Goal: Transaction & Acquisition: Purchase product/service

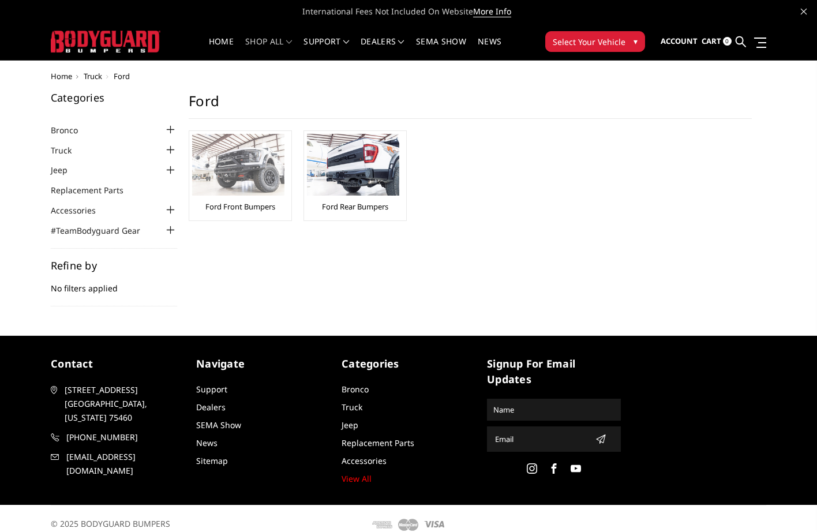
click at [255, 164] on img at bounding box center [238, 165] width 92 height 62
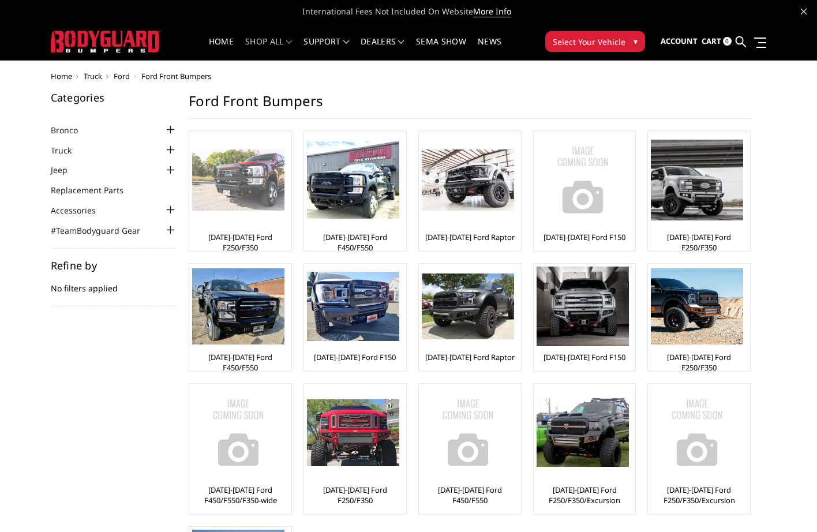
click at [250, 181] on img at bounding box center [238, 180] width 92 height 62
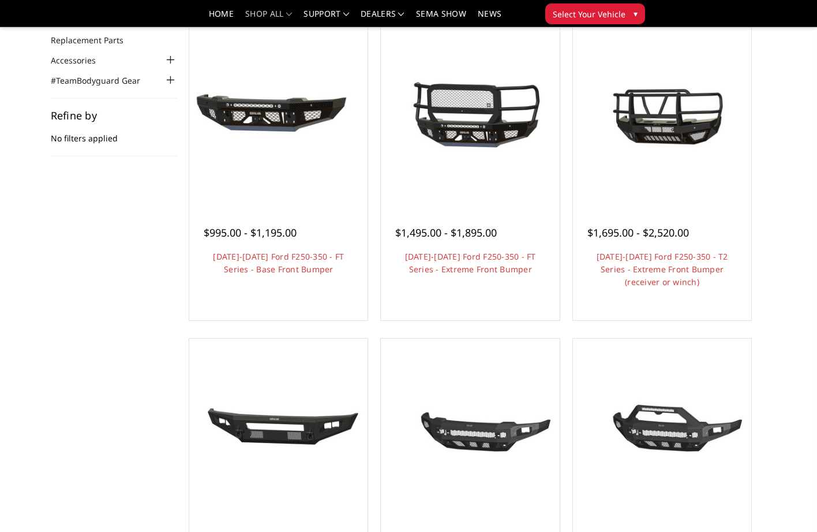
scroll to position [115, 0]
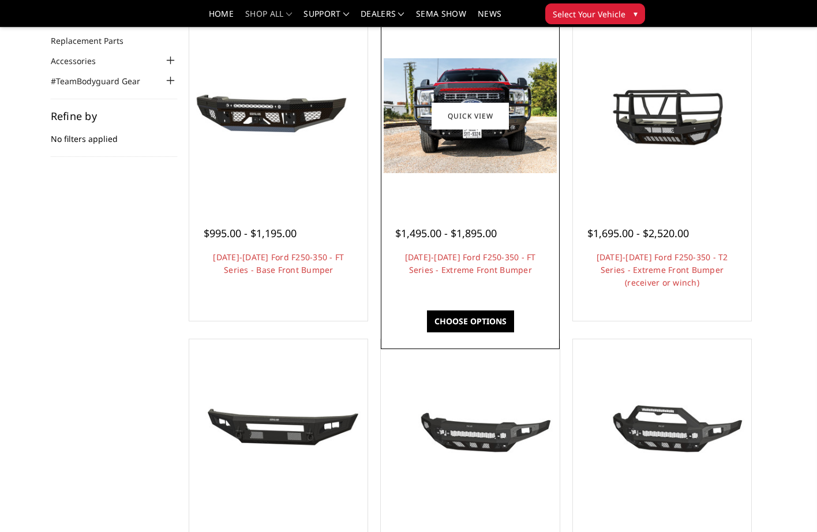
click at [480, 150] on img at bounding box center [470, 115] width 173 height 115
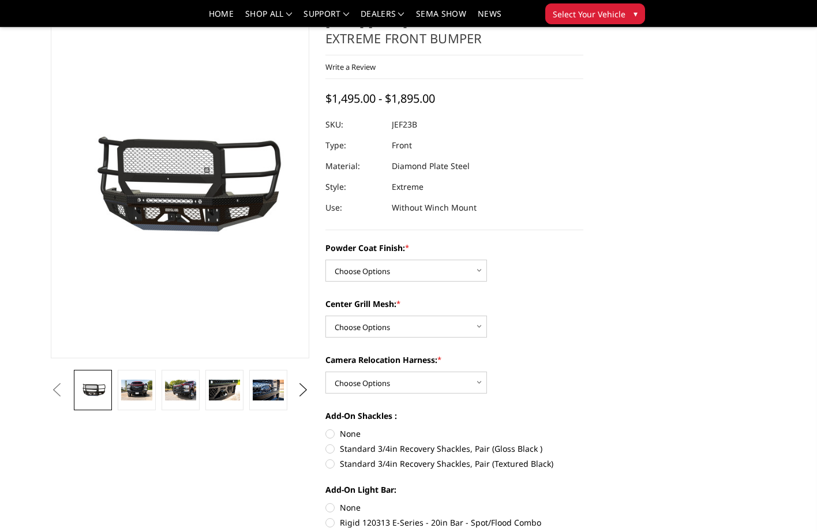
scroll to position [115, 0]
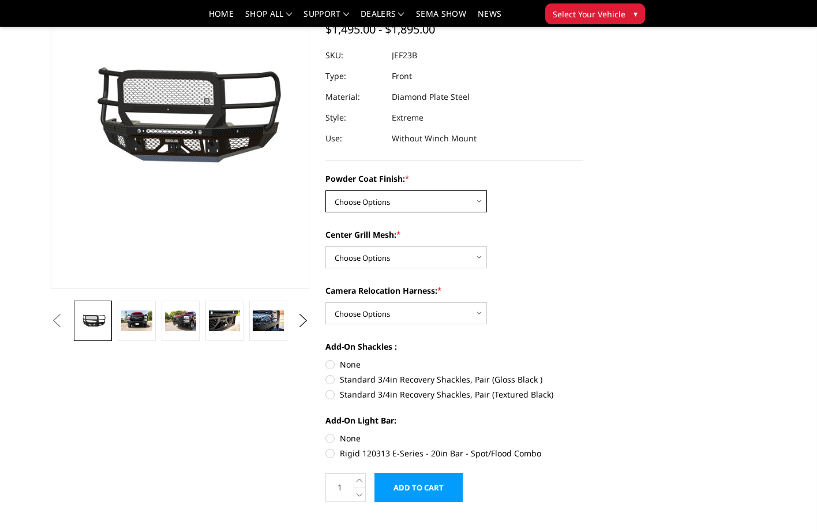
click at [397, 203] on select "Choose Options Bare Metal Gloss Black Powder Coat Textured Black Powder Coat" at bounding box center [406, 201] width 162 height 22
select select "3263"
click at [325, 190] on select "Choose Options Bare Metal Gloss Black Powder Coat Textured Black Powder Coat" at bounding box center [406, 201] width 162 height 22
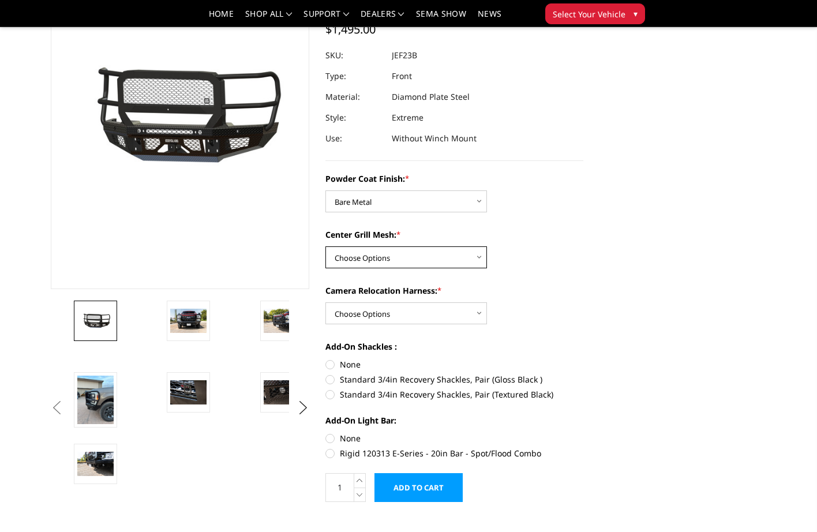
click at [460, 258] on select "Choose Options WITH Expanded Metal in Center Grill WITHOUT Expanded Metal in Ce…" at bounding box center [406, 257] width 162 height 22
click at [586, 270] on section "2023-2026 Ford F250-350 - FT Series - Extreme Front Bumper Write a Review Write…" at bounding box center [454, 228] width 275 height 571
click at [458, 253] on select "Choose Options WITH Expanded Metal in Center Grill WITHOUT Expanded Metal in Ce…" at bounding box center [406, 257] width 162 height 22
select select "3267"
click at [325, 246] on select "Choose Options WITH Expanded Metal in Center Grill WITHOUT Expanded Metal in Ce…" at bounding box center [406, 257] width 162 height 22
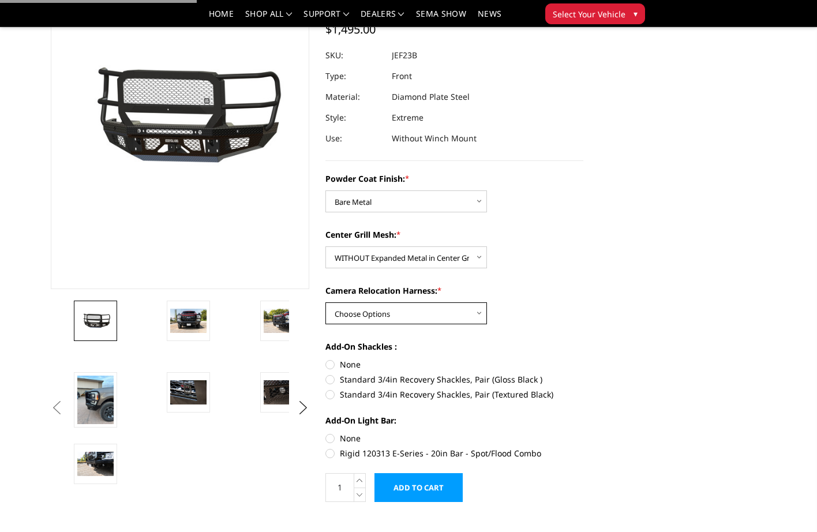
click at [434, 313] on select "Choose Options WITH Camera Relocation Harness WITHOUT Camera Relocation Harness" at bounding box center [406, 313] width 162 height 22
select select "3268"
click at [325, 302] on select "Choose Options WITH Camera Relocation Harness WITHOUT Camera Relocation Harness" at bounding box center [406, 313] width 162 height 22
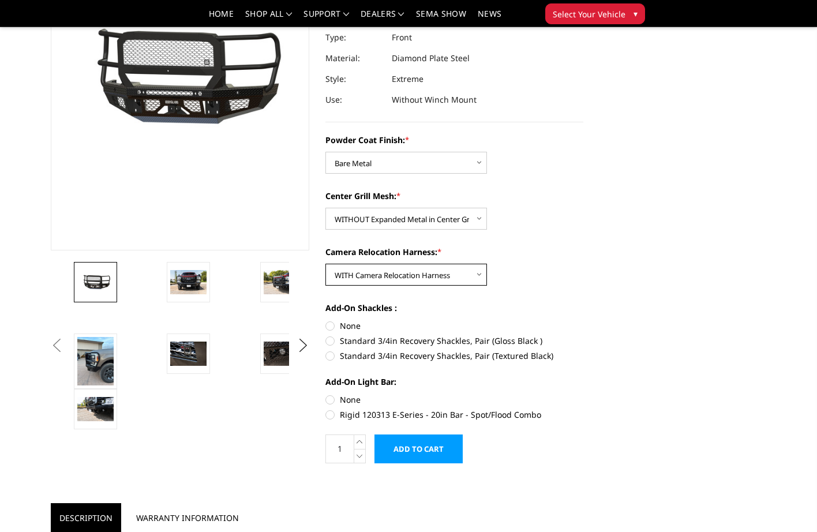
scroll to position [173, 0]
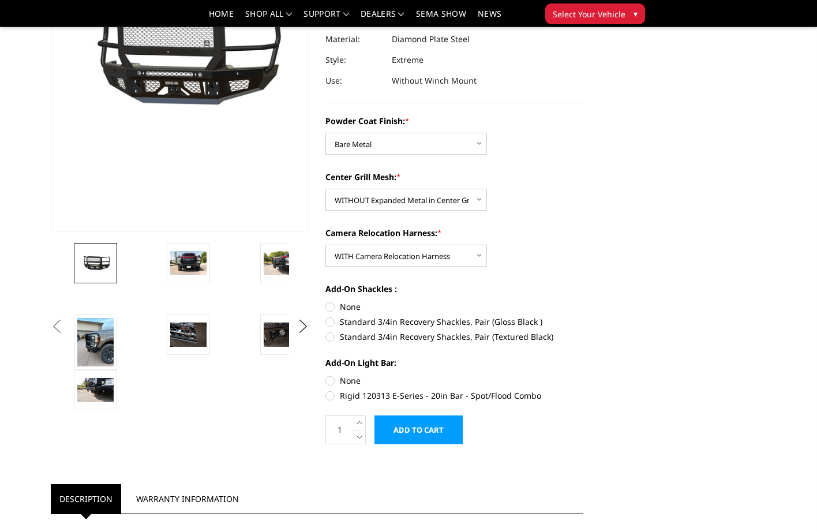
click at [330, 393] on label "Rigid 120313 E-Series - 20in Bar - Spot/Flood Combo" at bounding box center [454, 395] width 259 height 12
click at [583, 375] on input "Rigid 120313 E-Series - 20in Bar - Spot/Flood Combo" at bounding box center [583, 374] width 1 height 1
radio input "true"
click at [333, 338] on label "Standard 3/4in Recovery Shackles, Pair (Textured Black)" at bounding box center [454, 337] width 259 height 12
click at [583, 316] on input "Standard 3/4in Recovery Shackles, Pair (Textured Black)" at bounding box center [583, 316] width 1 height 1
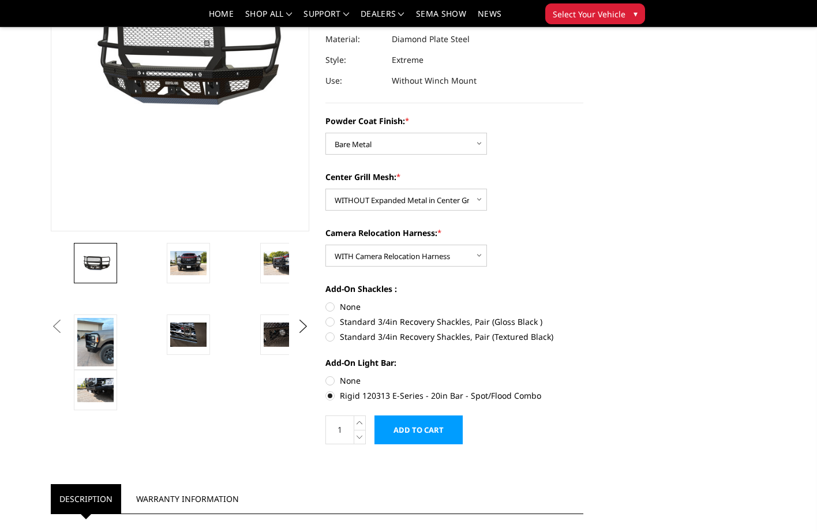
radio input "true"
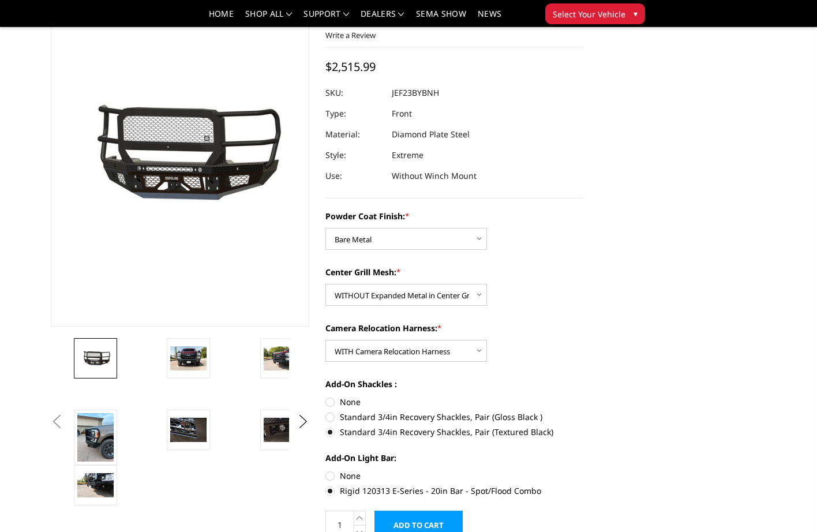
scroll to position [58, 0]
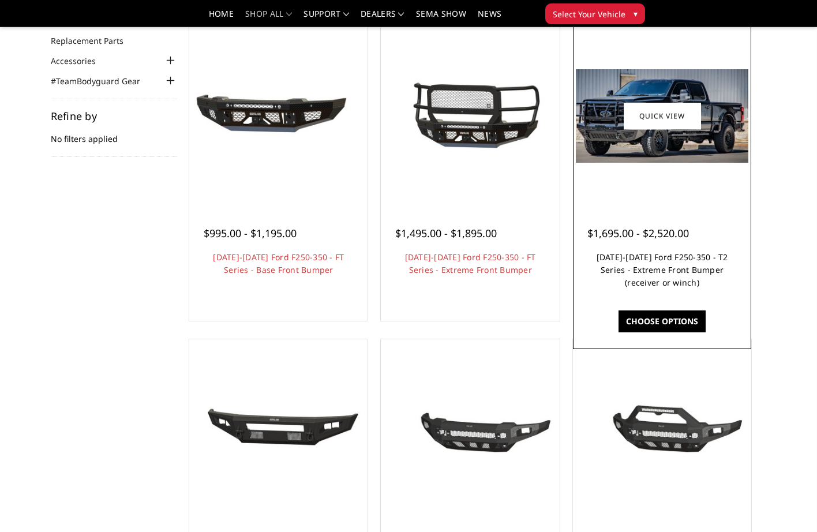
click at [641, 277] on link "[DATE]-[DATE] Ford F250-350 - T2 Series - Extreme Front Bumper (receiver or win…" at bounding box center [663, 270] width 132 height 36
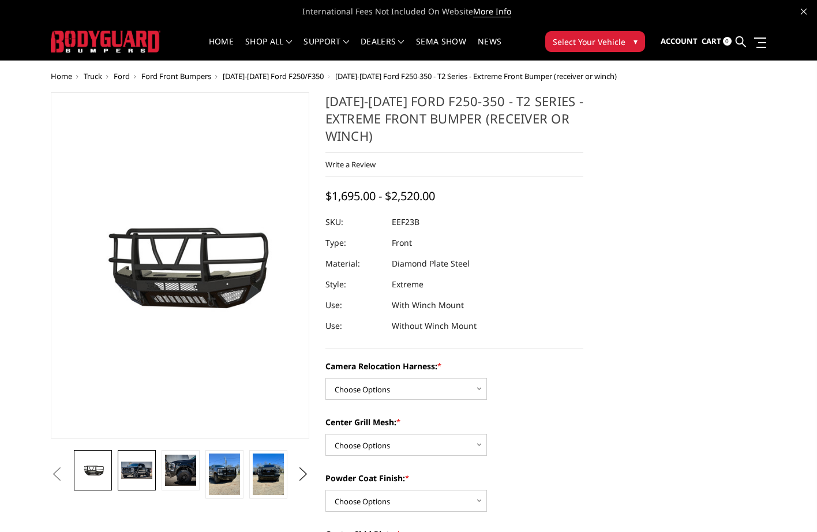
click at [129, 471] on img at bounding box center [136, 470] width 31 height 17
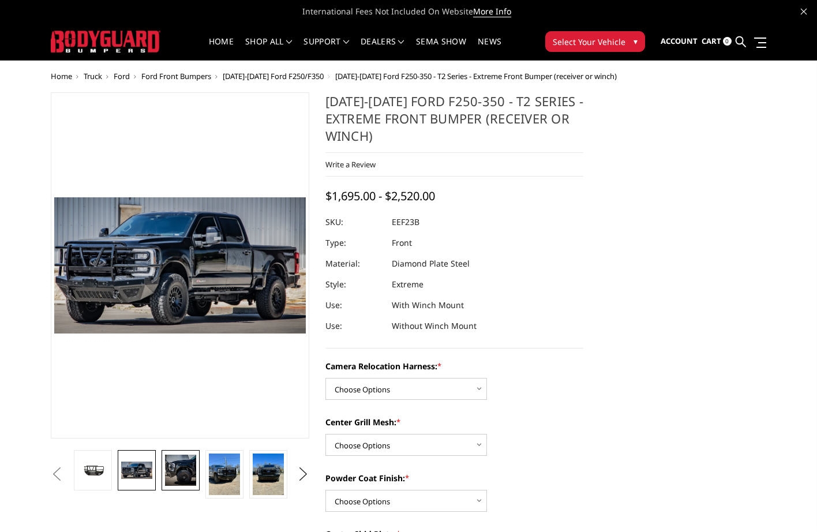
click at [174, 474] on img at bounding box center [180, 470] width 31 height 31
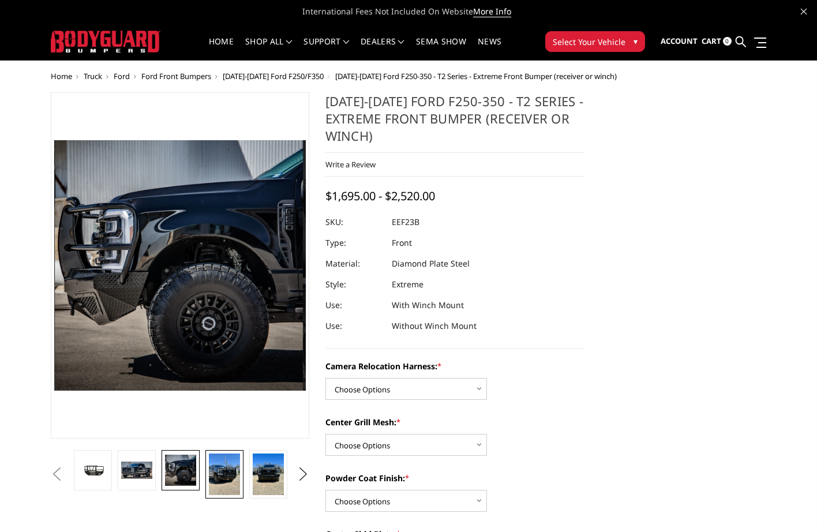
click at [231, 482] on img at bounding box center [224, 475] width 31 height 42
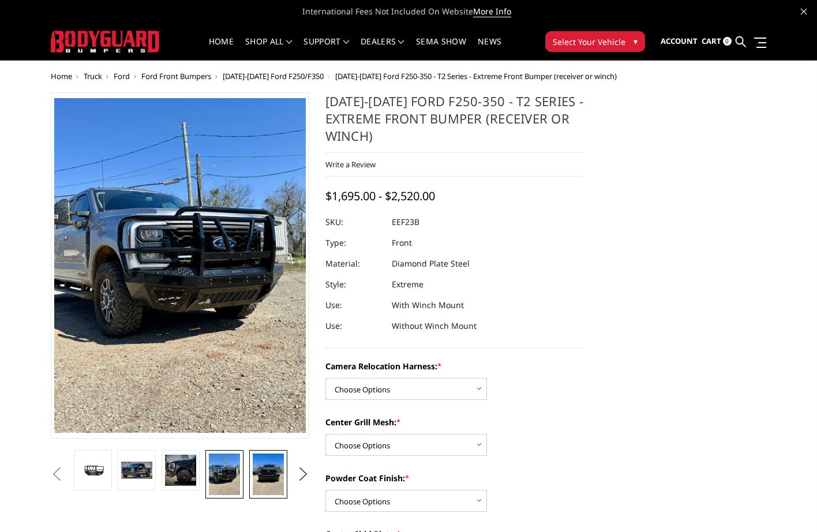
click at [256, 469] on img at bounding box center [268, 475] width 31 height 42
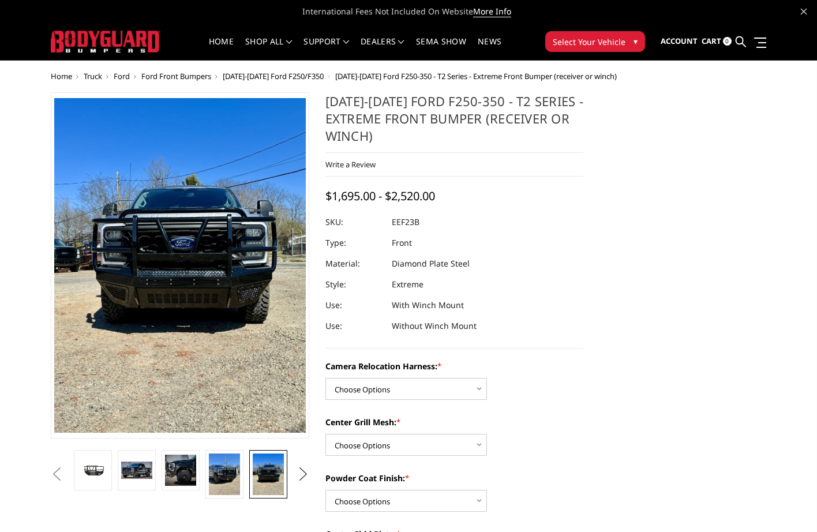
click at [303, 468] on button "Next" at bounding box center [302, 474] width 17 height 17
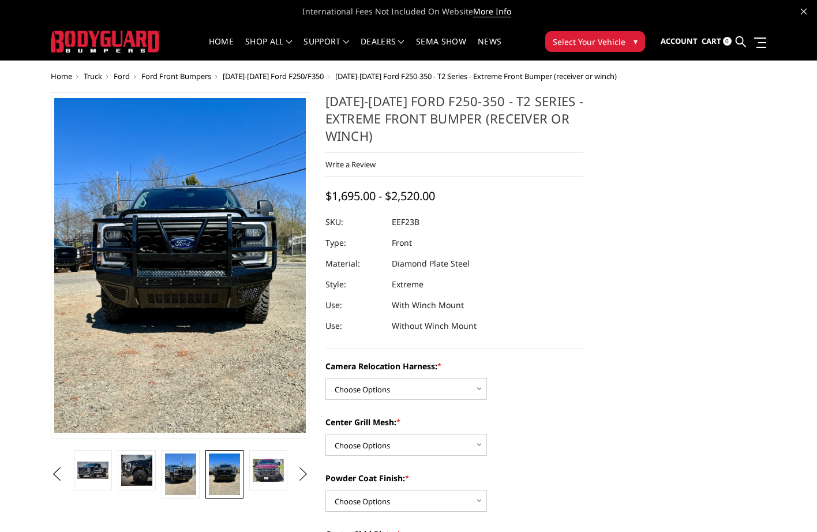
click at [303, 470] on button "Next" at bounding box center [302, 474] width 17 height 17
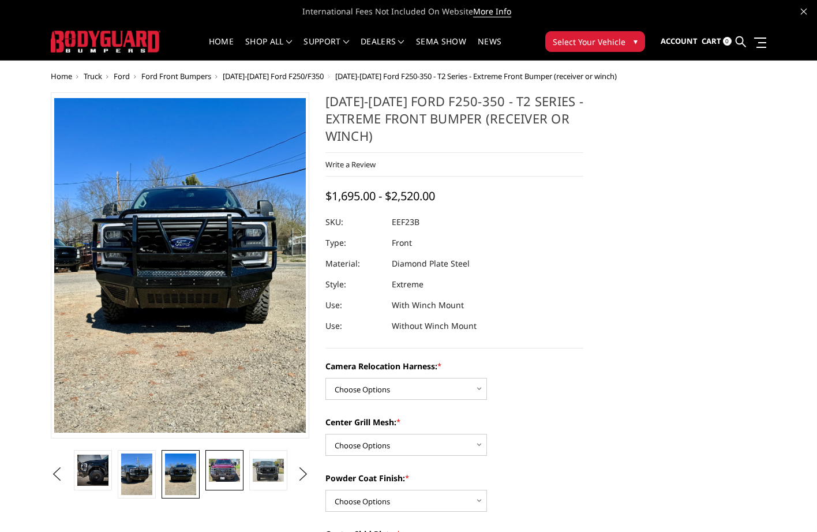
click at [226, 467] on img at bounding box center [224, 471] width 31 height 24
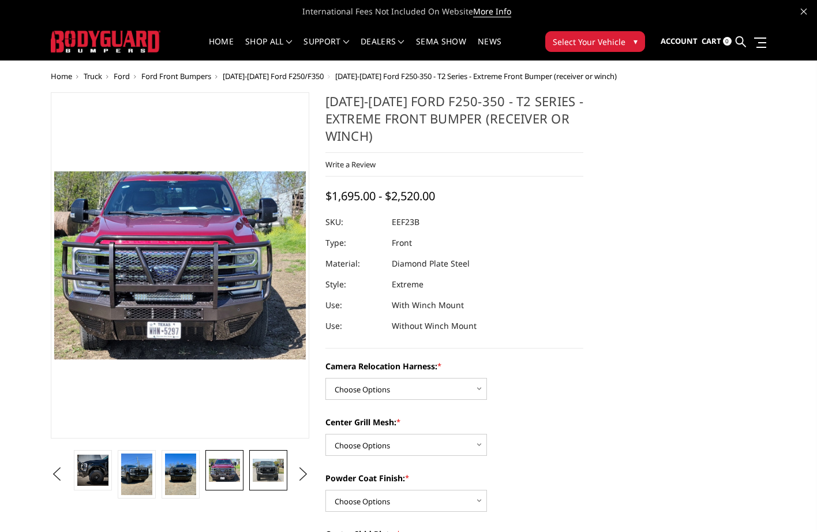
click at [276, 466] on img at bounding box center [268, 471] width 31 height 24
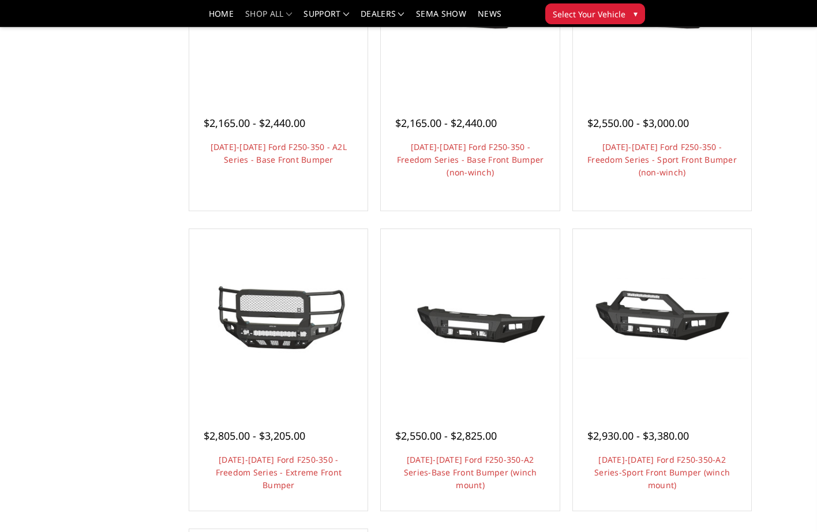
scroll to position [635, 0]
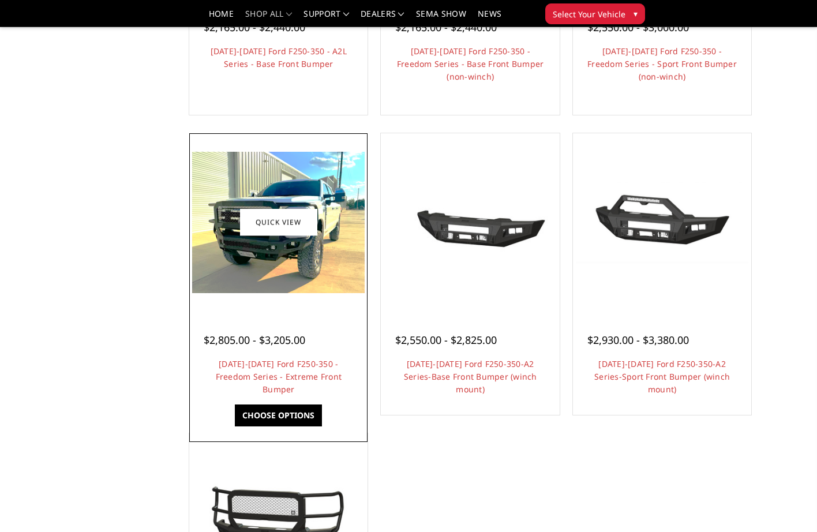
click at [277, 319] on div "$2,805.00 - $3,205.00 [DATE]-[DATE] Ford F250-350 - Freedom Series - Extreme Fr…" at bounding box center [278, 353] width 173 height 88
click at [274, 280] on img at bounding box center [278, 222] width 173 height 141
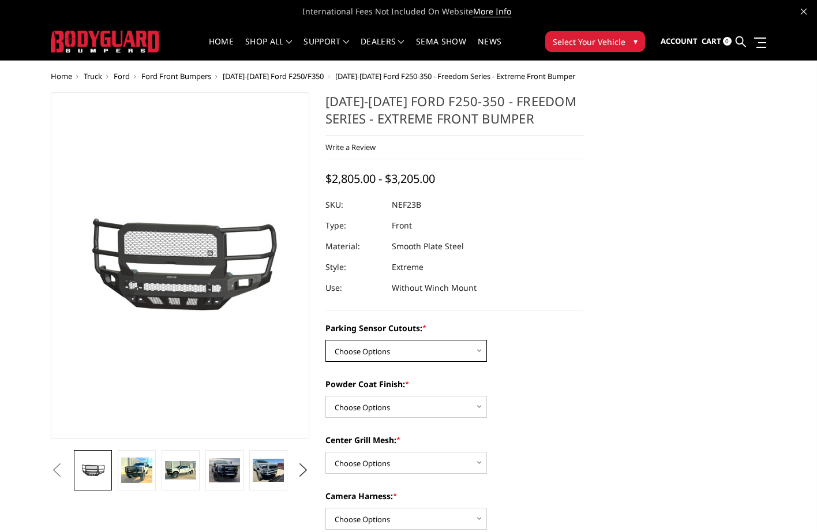
click at [460, 345] on select "Choose Options No - Without Parking Sensor Cutouts Yes - With Parking Sensor Cu…" at bounding box center [406, 351] width 162 height 22
select select "2583"
click at [325, 340] on select "Choose Options No - Without Parking Sensor Cutouts Yes - With Parking Sensor Cu…" at bounding box center [406, 351] width 162 height 22
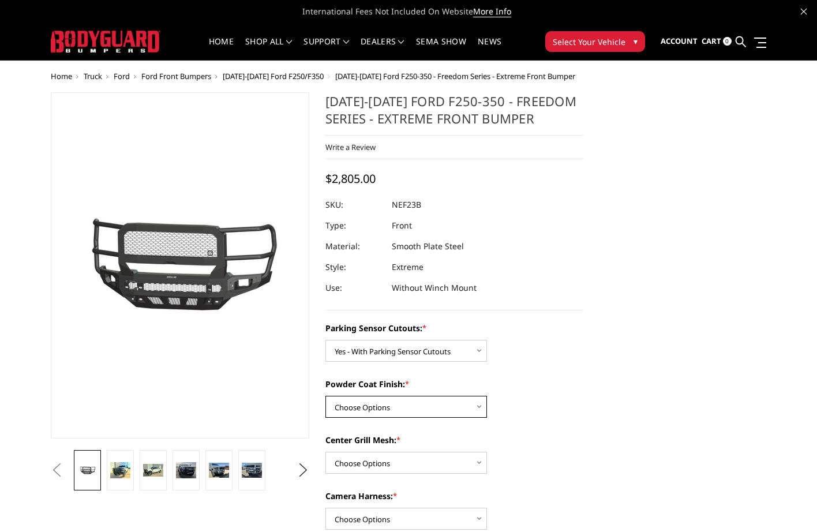
click at [434, 405] on select "Choose Options Bare Metal Textured Black Powder Coat" at bounding box center [406, 407] width 162 height 22
select select "2584"
click at [325, 396] on select "Choose Options Bare Metal Textured Black Powder Coat" at bounding box center [406, 407] width 162 height 22
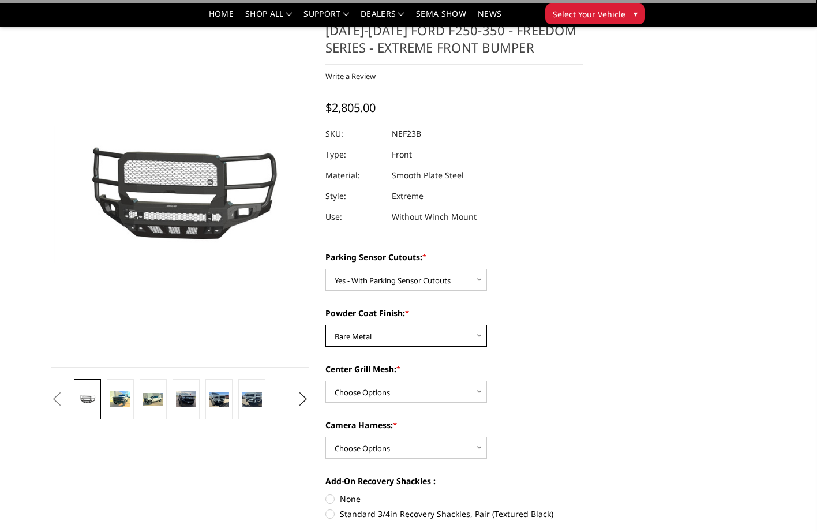
scroll to position [58, 0]
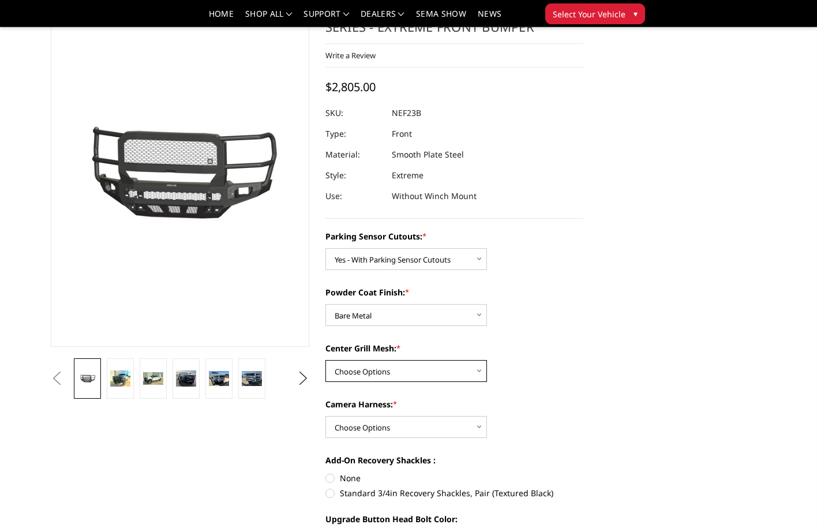
click at [440, 367] on select "Choose Options With Center Grill Mesh Without Center Grill Mesh" at bounding box center [406, 371] width 162 height 22
select select "2587"
click at [325, 360] on select "Choose Options With Center Grill Mesh Without Center Grill Mesh" at bounding box center [406, 371] width 162 height 22
click at [422, 427] on select "Choose Options WITH Camera Harness WITHOUT Camera Harness" at bounding box center [406, 427] width 162 height 22
select select "2588"
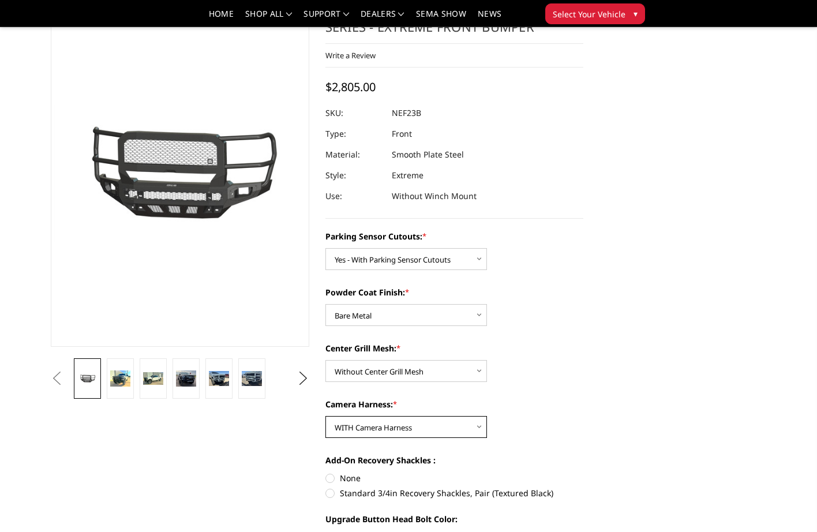
click at [325, 416] on select "Choose Options WITH Camera Harness WITHOUT Camera Harness" at bounding box center [406, 427] width 162 height 22
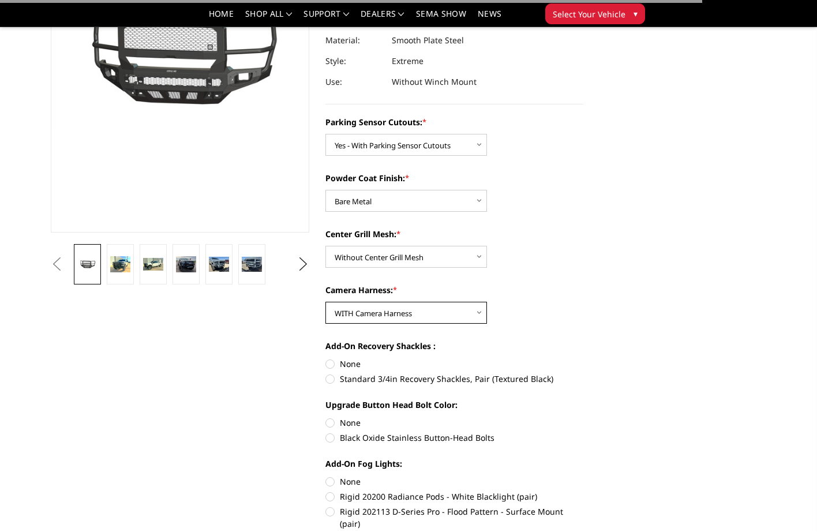
scroll to position [173, 0]
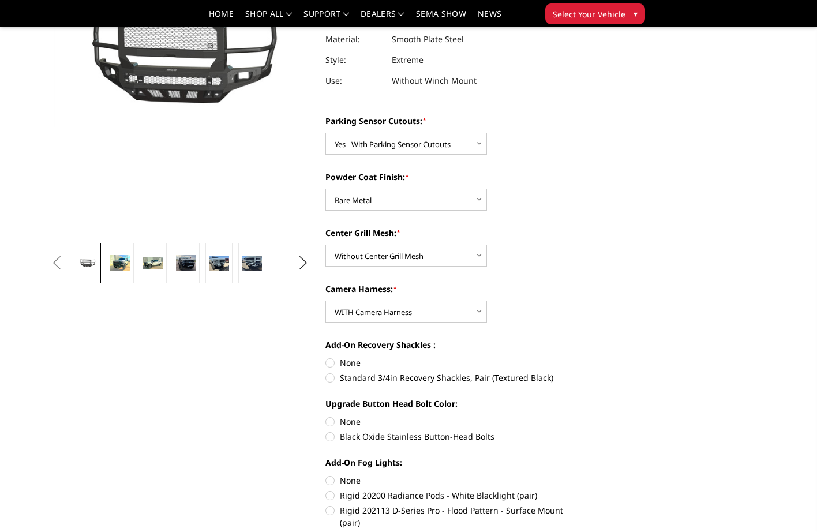
click at [333, 377] on label "Standard 3/4in Recovery Shackles, Pair (Textured Black)" at bounding box center [454, 378] width 259 height 12
click at [583, 357] on input "Standard 3/4in Recovery Shackles, Pair (Textured Black)" at bounding box center [583, 357] width 1 height 1
radio input "true"
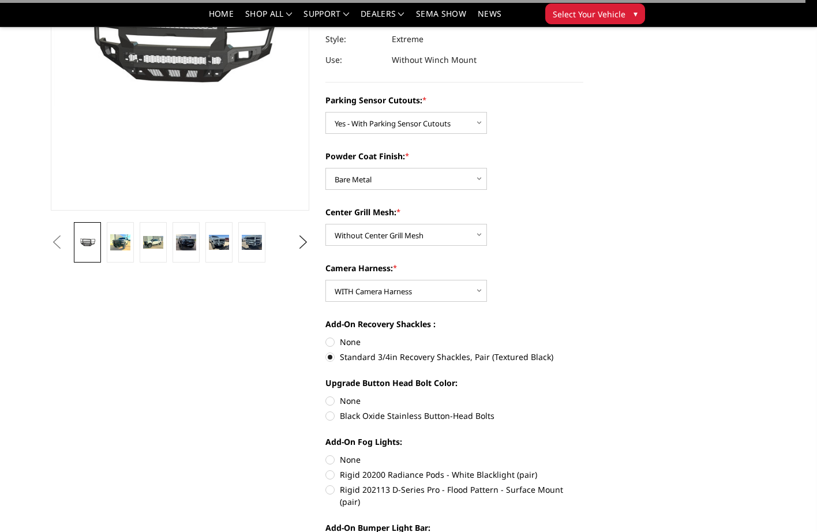
scroll to position [231, 0]
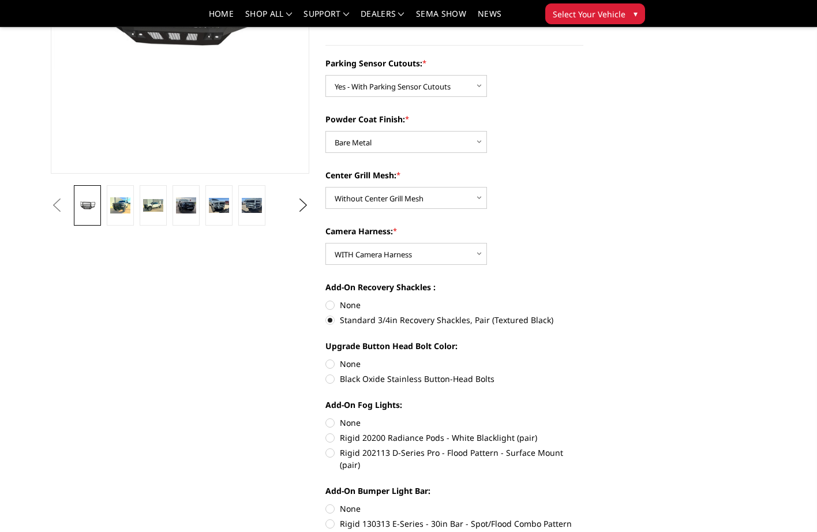
click at [335, 380] on label "Black Oxide Stainless Button-Head Bolts" at bounding box center [454, 379] width 259 height 12
click at [583, 358] on input "Black Oxide Stainless Button-Head Bolts" at bounding box center [583, 358] width 1 height 1
radio input "true"
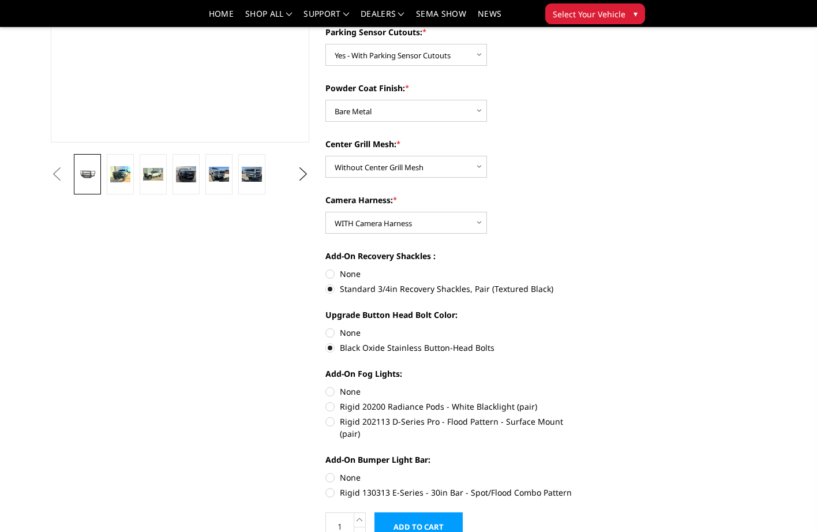
scroll to position [289, 0]
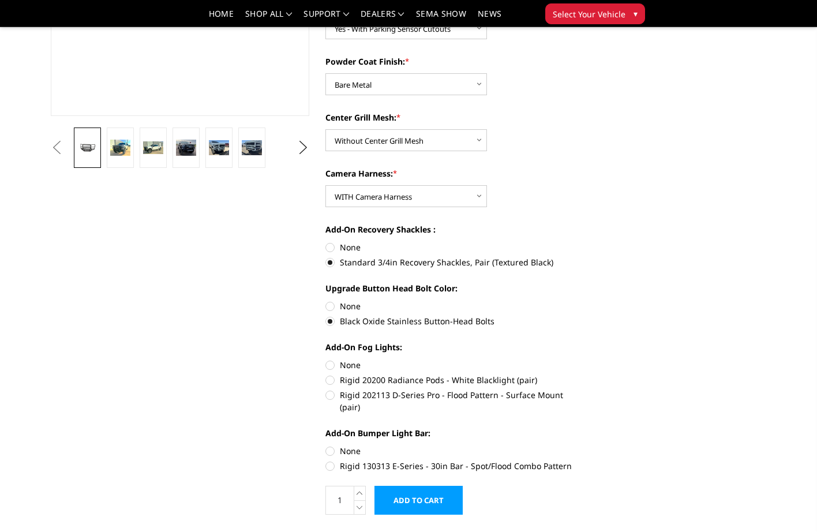
click at [334, 380] on label "Rigid 20200 Radiance Pods - White Blacklight (pair)" at bounding box center [454, 380] width 259 height 12
click at [583, 359] on input "Rigid 20200 Radiance Pods - White Blacklight (pair)" at bounding box center [583, 359] width 1 height 1
radio input "true"
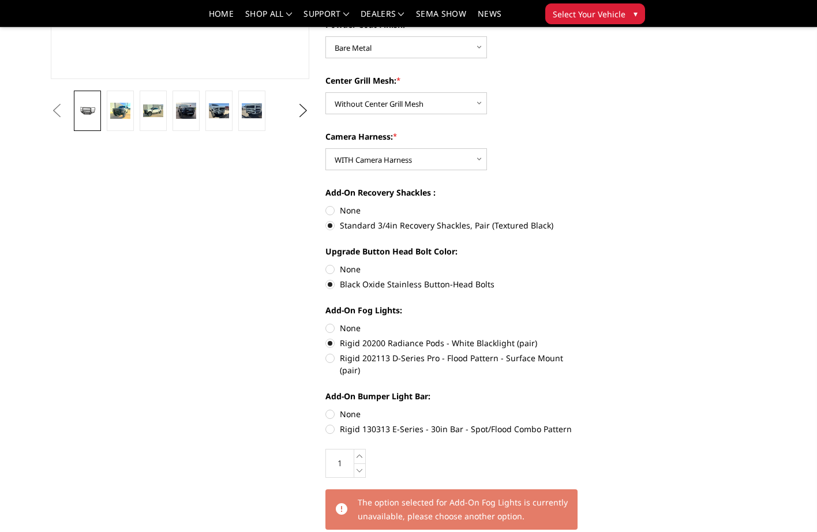
scroll to position [346, 0]
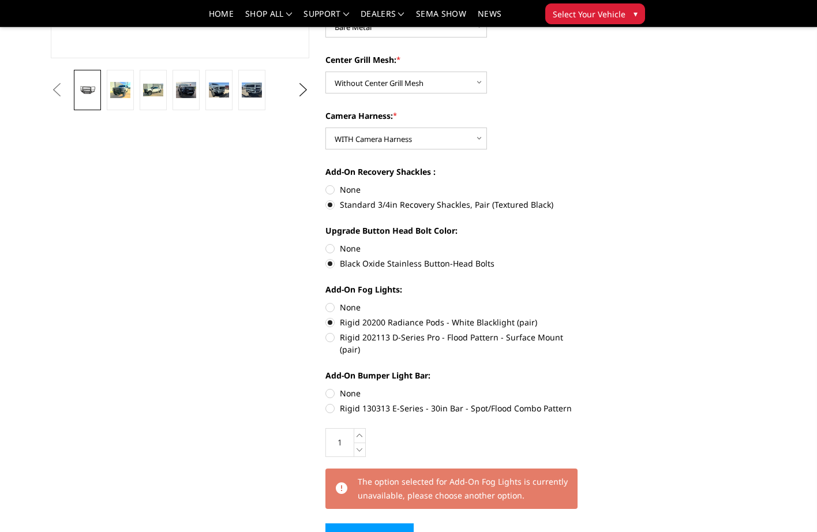
click at [330, 402] on label "Rigid 130313 E-Series - 30in Bar - Spot/Flood Combo Pattern" at bounding box center [454, 408] width 259 height 12
click at [583, 388] on input "Rigid 130313 E-Series - 30in Bar - Spot/Flood Combo Pattern" at bounding box center [583, 387] width 1 height 1
radio input "true"
click at [336, 336] on label "Rigid 202113 D-Series Pro - Flood Pattern - Surface Mount (pair)" at bounding box center [454, 343] width 259 height 24
click at [583, 317] on input "Rigid 202113 D-Series Pro - Flood Pattern - Surface Mount (pair)" at bounding box center [583, 316] width 1 height 1
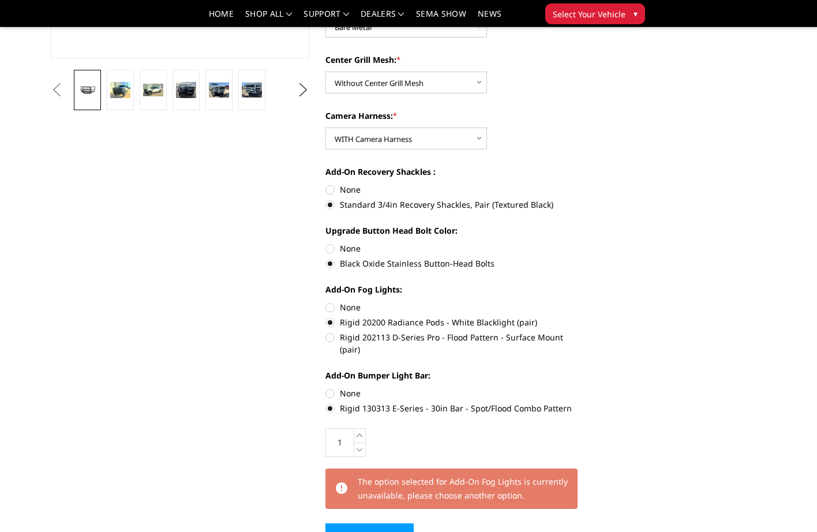
radio input "true"
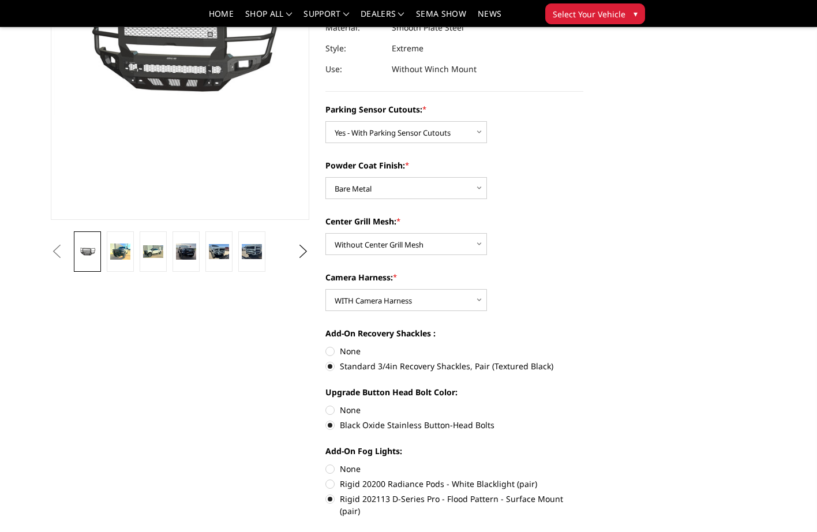
scroll to position [0, 0]
